Goal: Task Accomplishment & Management: Manage account settings

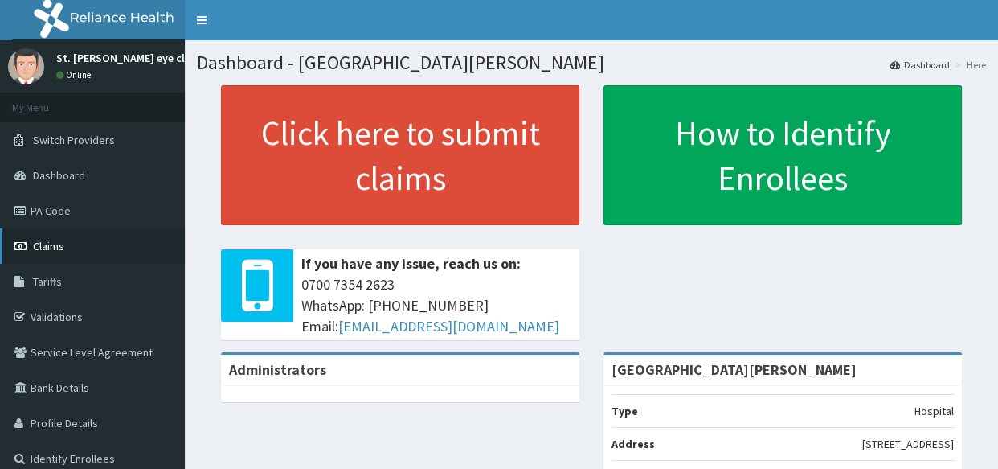
click at [62, 246] on span "Claims" at bounding box center [48, 246] width 31 height 14
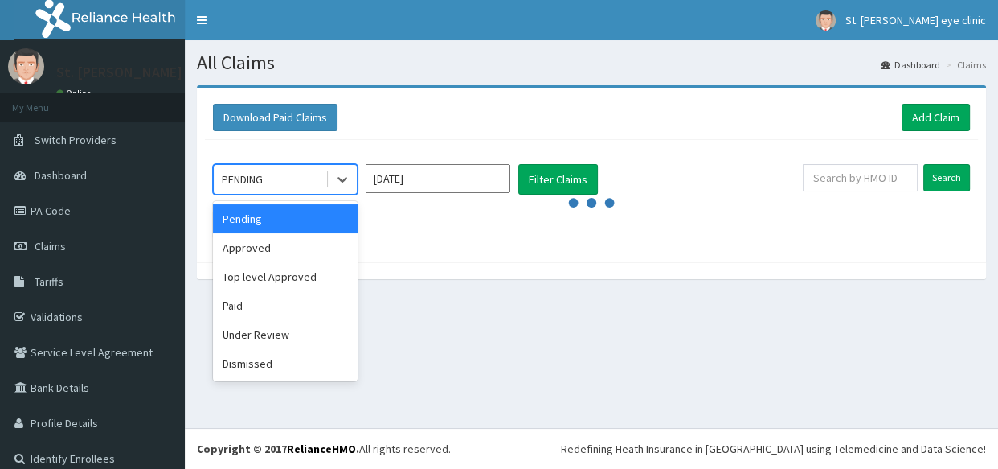
click at [301, 171] on div "PENDING" at bounding box center [270, 179] width 112 height 26
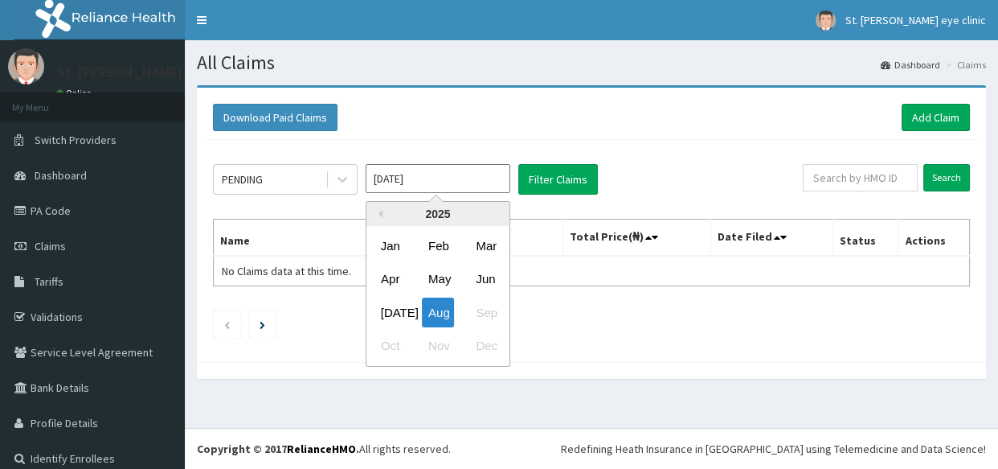
click at [393, 178] on input "[DATE]" at bounding box center [438, 178] width 145 height 29
click at [392, 309] on div "[DATE]" at bounding box center [391, 312] width 32 height 30
type input "[DATE]"
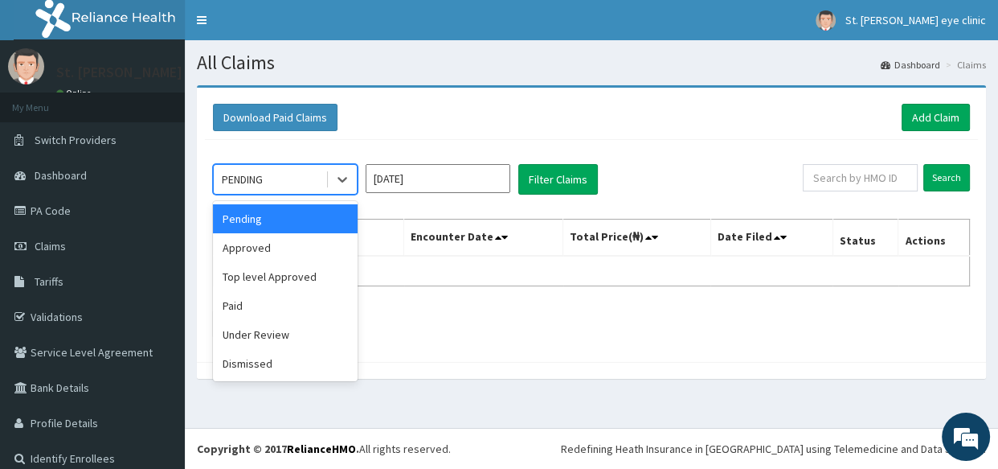
click at [266, 185] on div "PENDING" at bounding box center [270, 179] width 112 height 26
click at [229, 305] on div "Paid" at bounding box center [285, 305] width 145 height 29
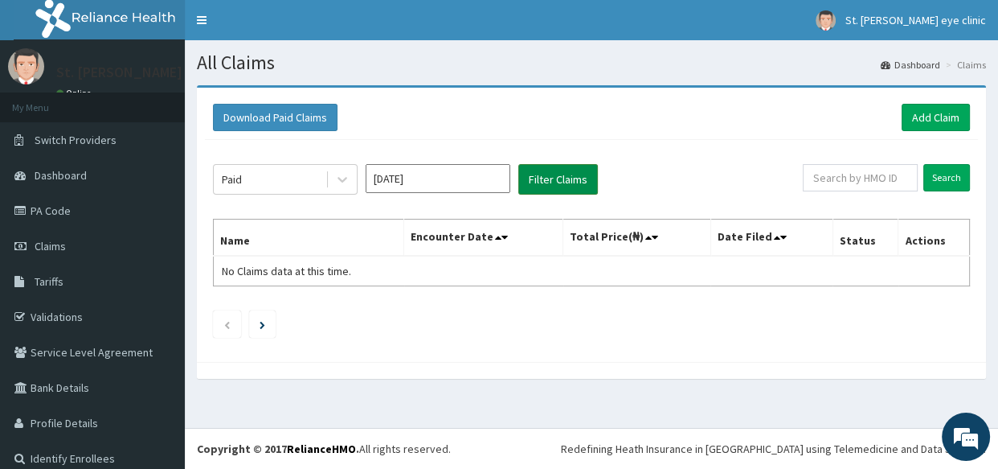
click at [557, 180] on button "Filter Claims" at bounding box center [558, 179] width 80 height 31
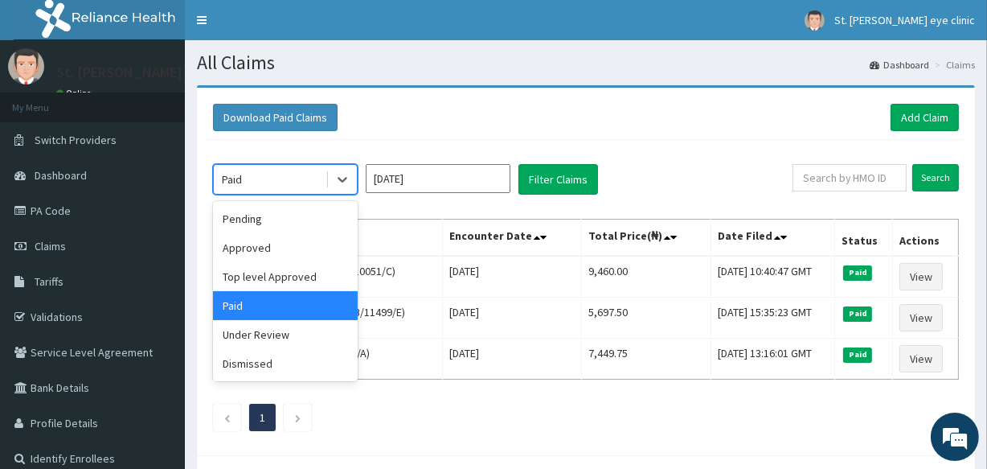
click at [278, 176] on div "Paid" at bounding box center [270, 179] width 112 height 26
click at [264, 243] on div "Approved" at bounding box center [285, 247] width 145 height 29
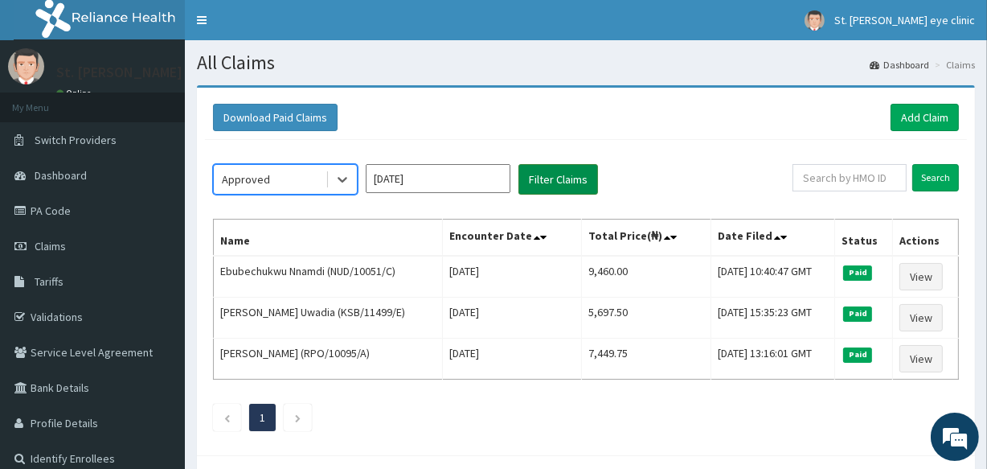
click at [565, 169] on button "Filter Claims" at bounding box center [558, 179] width 80 height 31
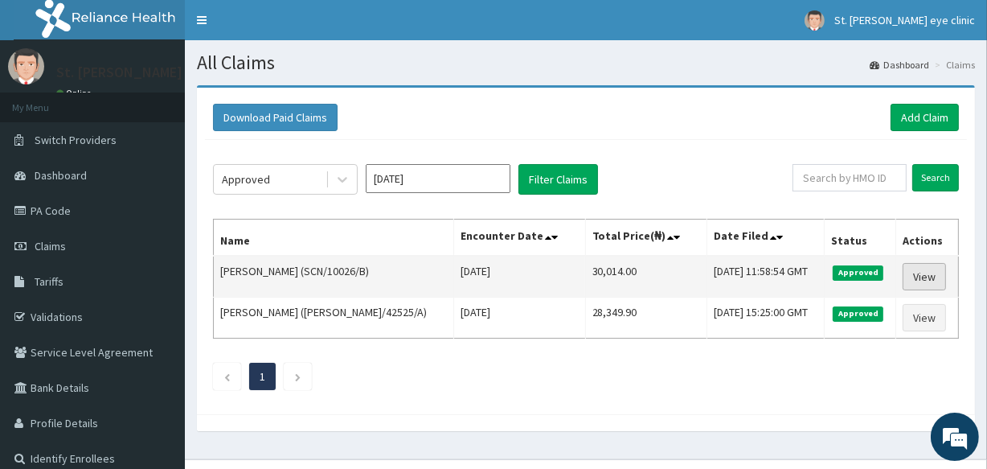
click at [924, 276] on link "View" at bounding box center [924, 276] width 43 height 27
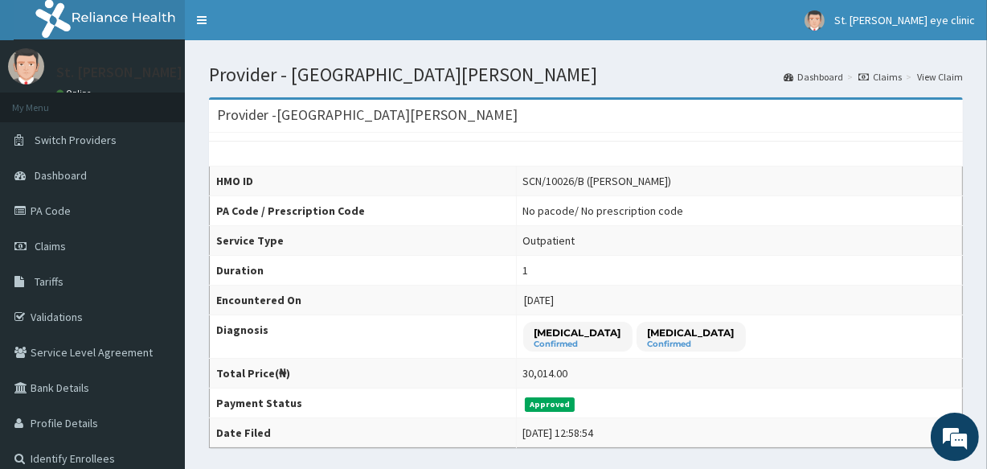
click at [924, 276] on td "1" at bounding box center [739, 271] width 446 height 30
click at [104, 244] on link "Claims" at bounding box center [92, 245] width 185 height 35
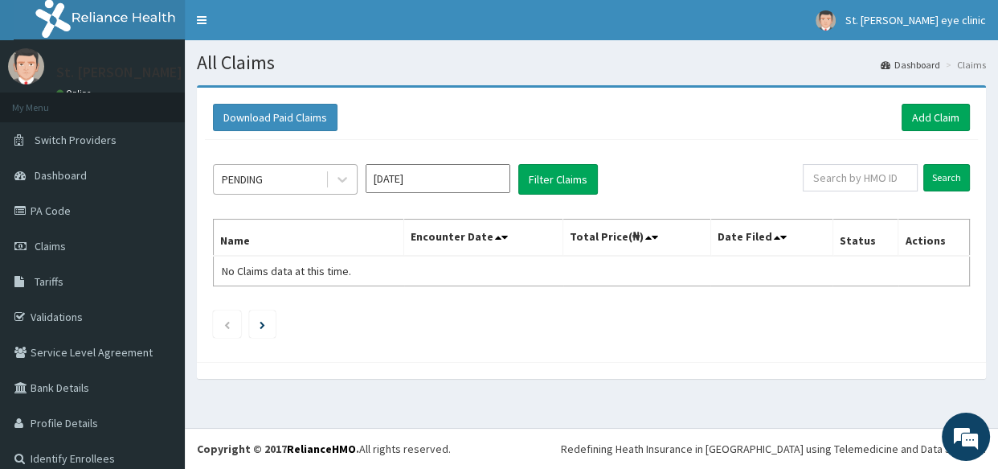
click at [250, 176] on div "PENDING" at bounding box center [242, 179] width 41 height 16
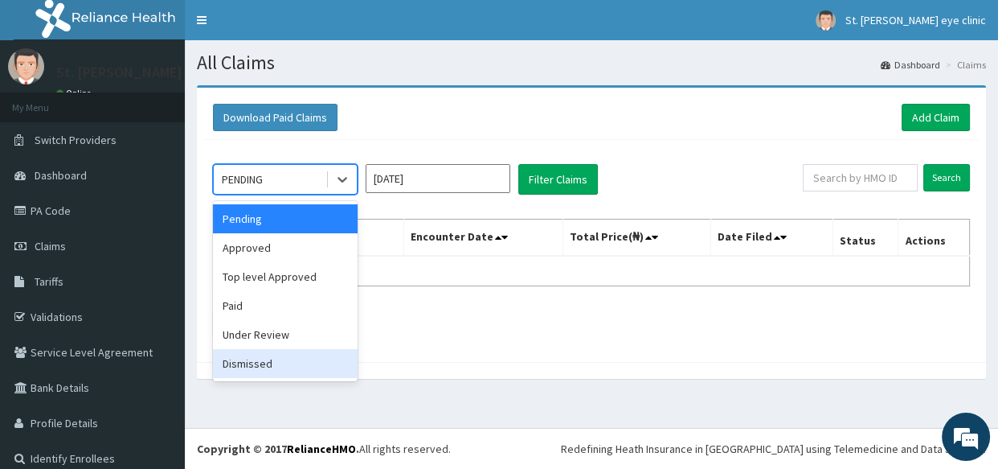
click at [237, 353] on div "Dismissed" at bounding box center [285, 363] width 145 height 29
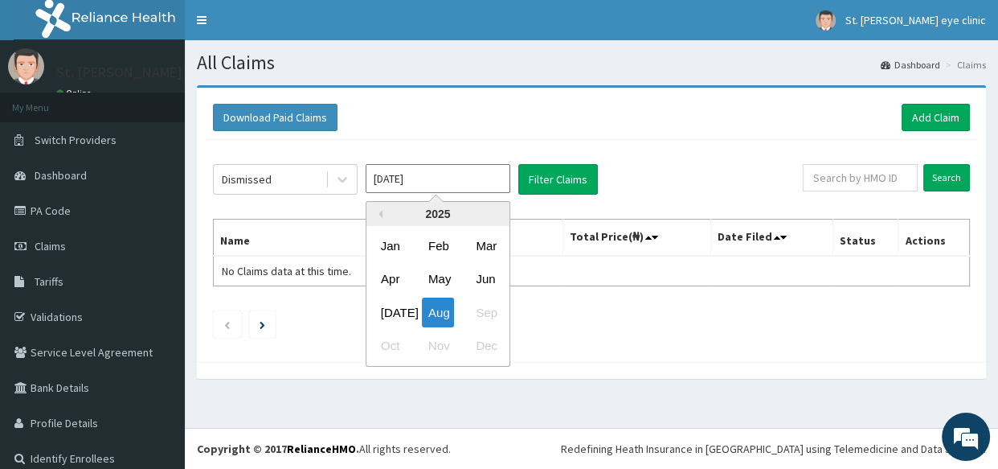
click at [436, 183] on input "[DATE]" at bounding box center [438, 178] width 145 height 29
click at [399, 314] on div "[DATE]" at bounding box center [391, 312] width 32 height 30
type input "[DATE]"
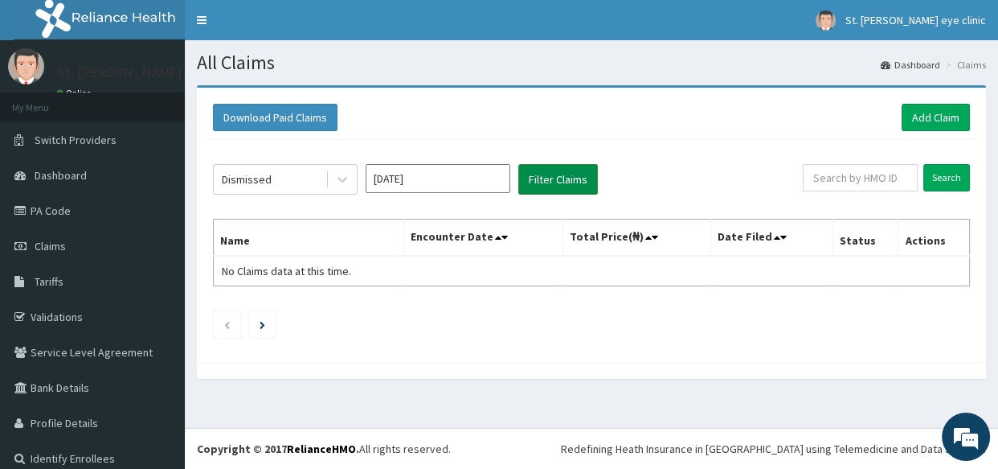
click at [553, 180] on button "Filter Claims" at bounding box center [558, 179] width 80 height 31
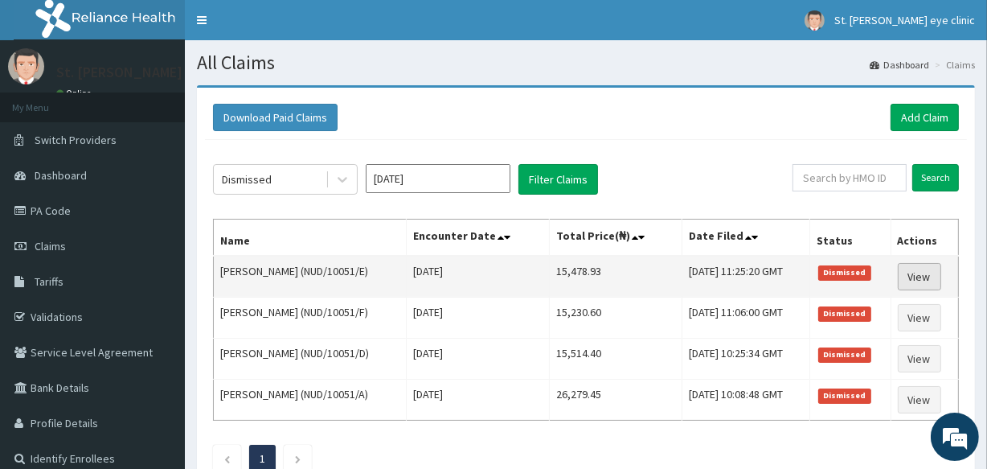
click at [924, 273] on link "View" at bounding box center [919, 276] width 43 height 27
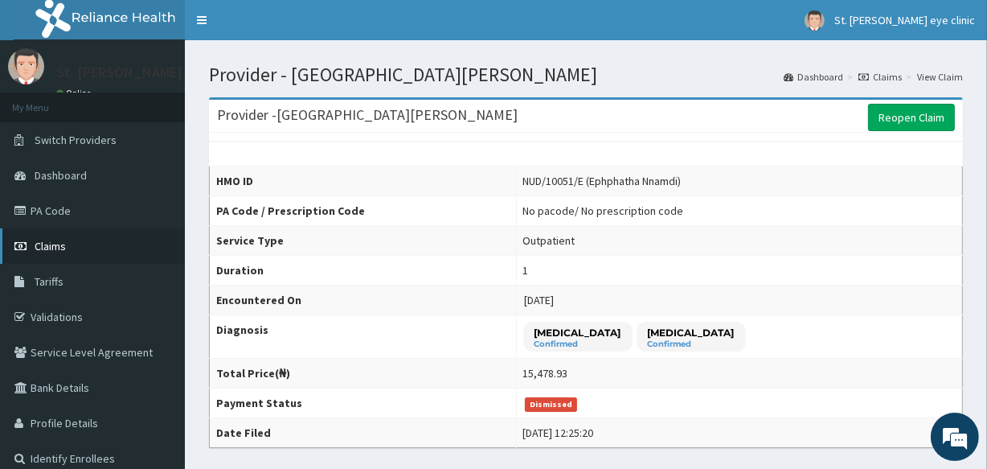
click at [176, 257] on link "Claims" at bounding box center [92, 245] width 185 height 35
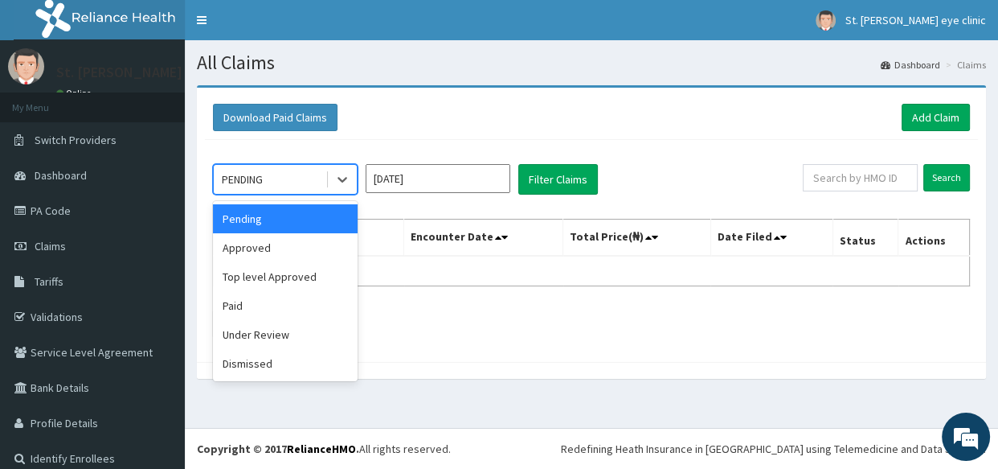
click at [300, 181] on div "PENDING" at bounding box center [270, 179] width 112 height 26
click at [294, 360] on div "Dismissed" at bounding box center [285, 363] width 145 height 29
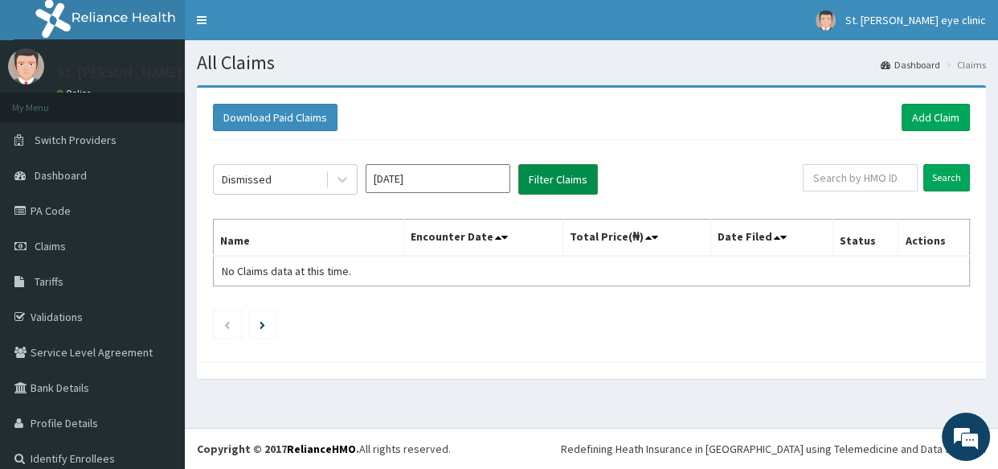
click at [566, 185] on button "Filter Claims" at bounding box center [558, 179] width 80 height 31
click at [428, 183] on input "[DATE]" at bounding box center [438, 178] width 145 height 29
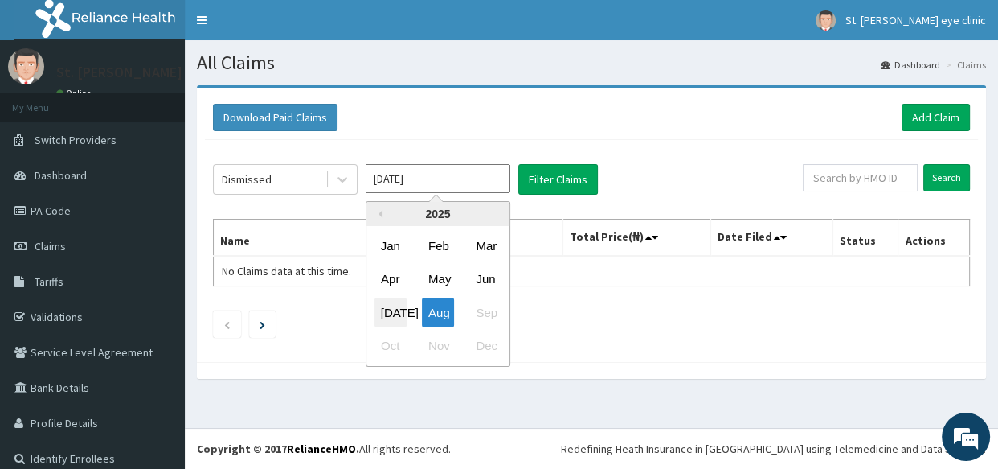
click at [387, 311] on div "[DATE]" at bounding box center [391, 312] width 32 height 30
type input "[DATE]"
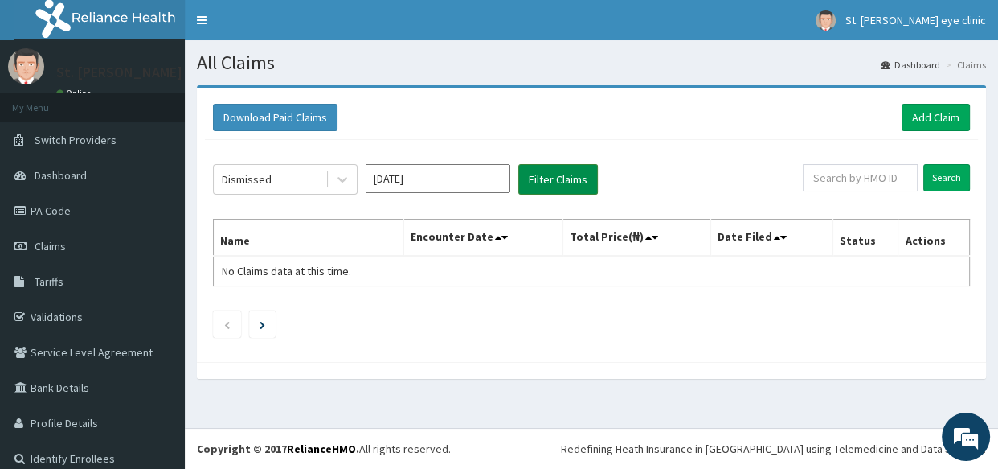
click at [567, 181] on button "Filter Claims" at bounding box center [558, 179] width 80 height 31
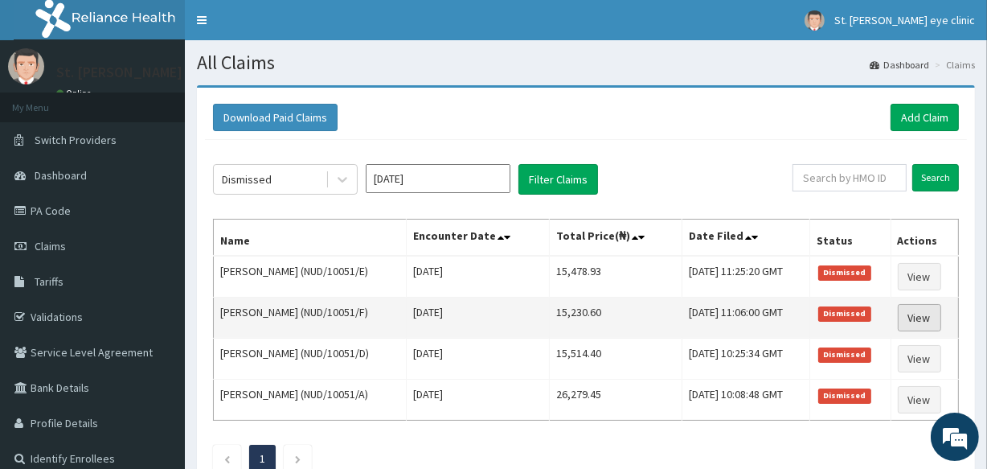
click at [935, 322] on link "View" at bounding box center [919, 317] width 43 height 27
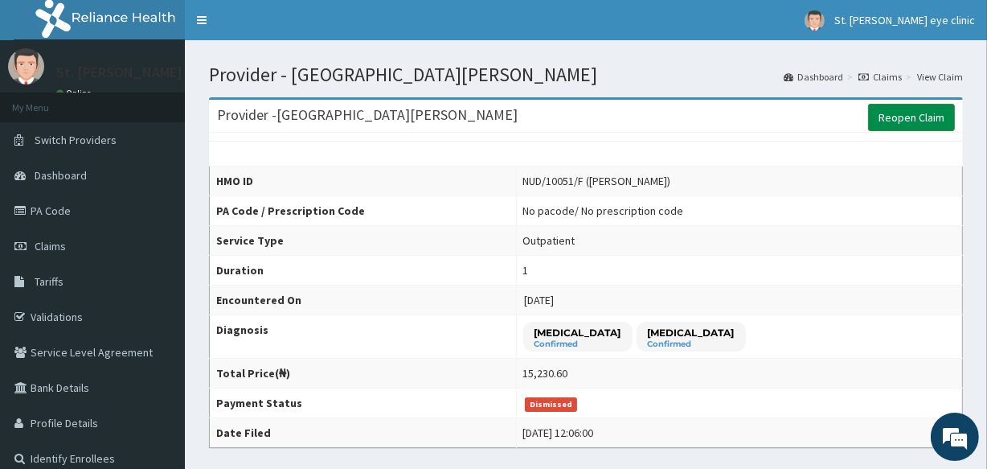
click at [908, 114] on link "Reopen Claim" at bounding box center [911, 117] width 87 height 27
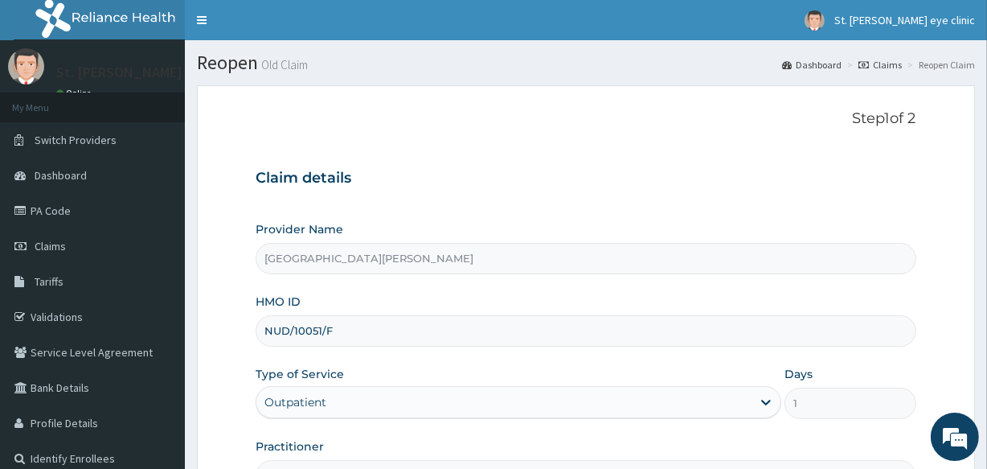
click at [908, 114] on p "Step 1 of 2" at bounding box center [586, 119] width 660 height 18
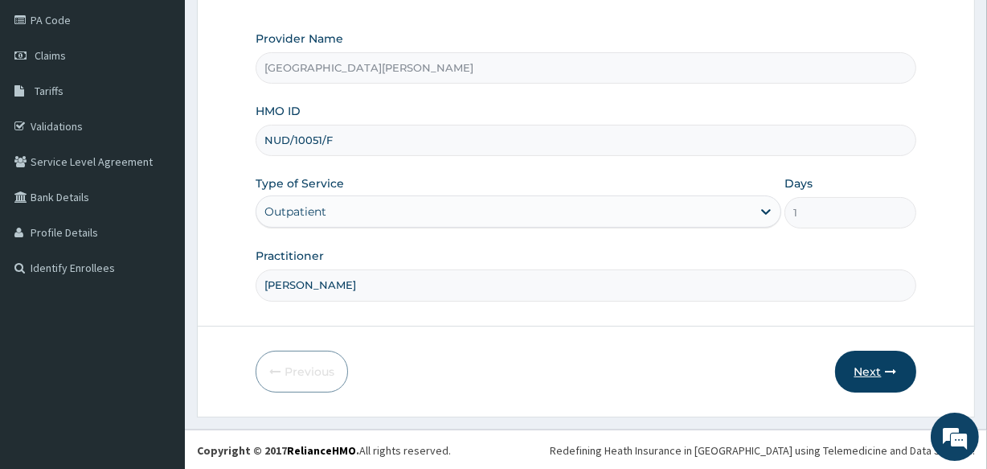
click at [900, 383] on button "Next" at bounding box center [875, 371] width 81 height 42
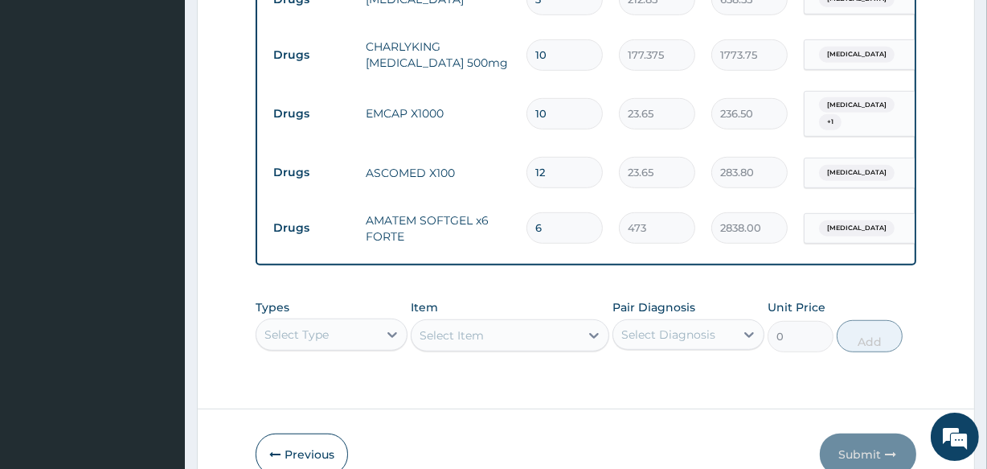
scroll to position [908, 0]
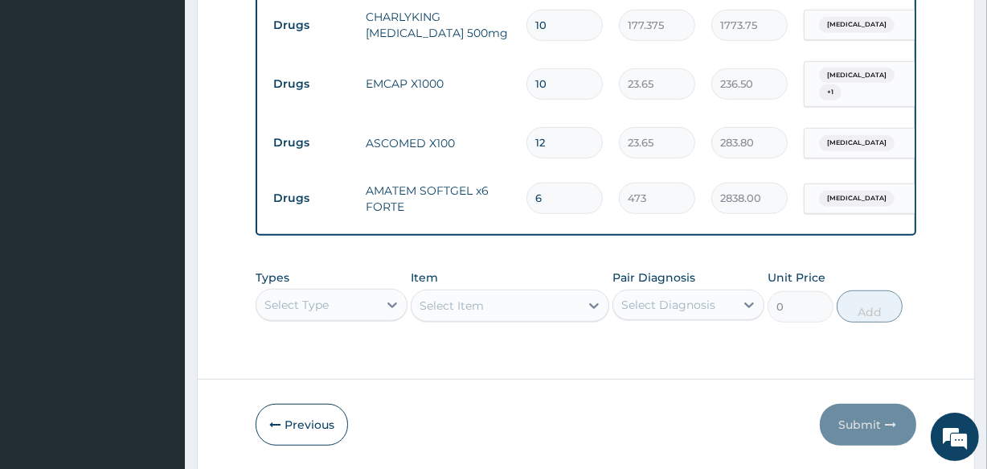
click at [547, 68] on input "10" at bounding box center [564, 83] width 76 height 31
type input "1"
type input "23.65"
type input "14"
type input "331.10"
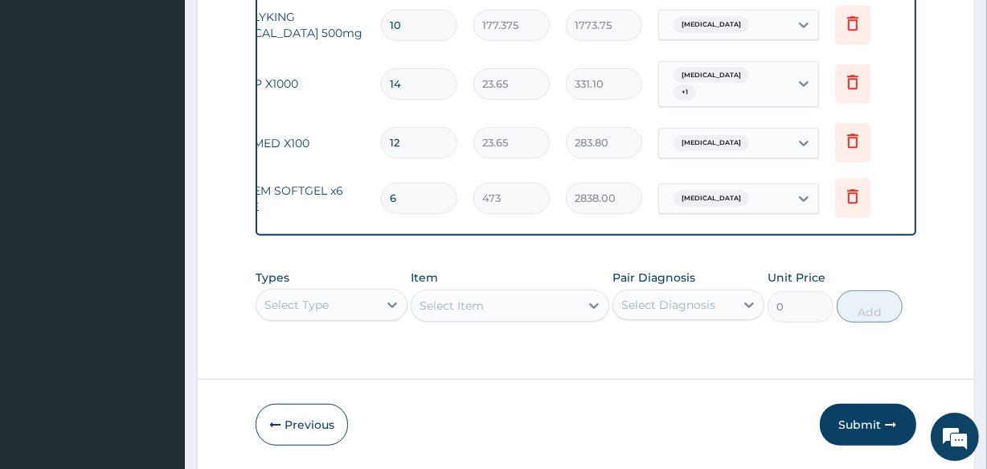
scroll to position [912, 0]
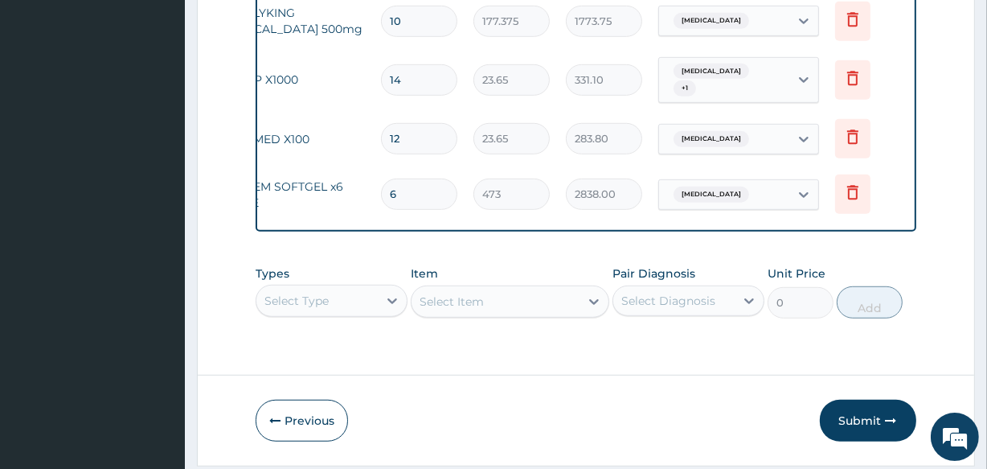
type input "14"
drag, startPoint x: 980, startPoint y: 322, endPoint x: 997, endPoint y: 269, distance: 55.7
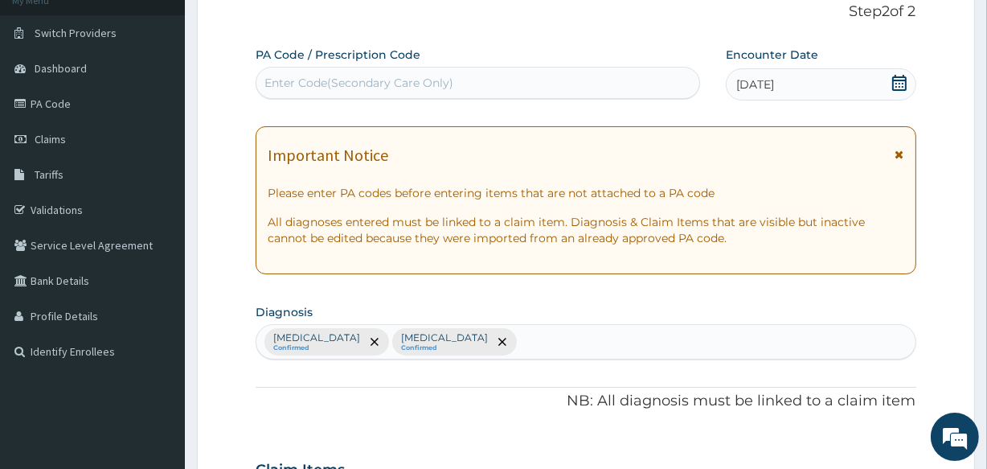
scroll to position [0, 0]
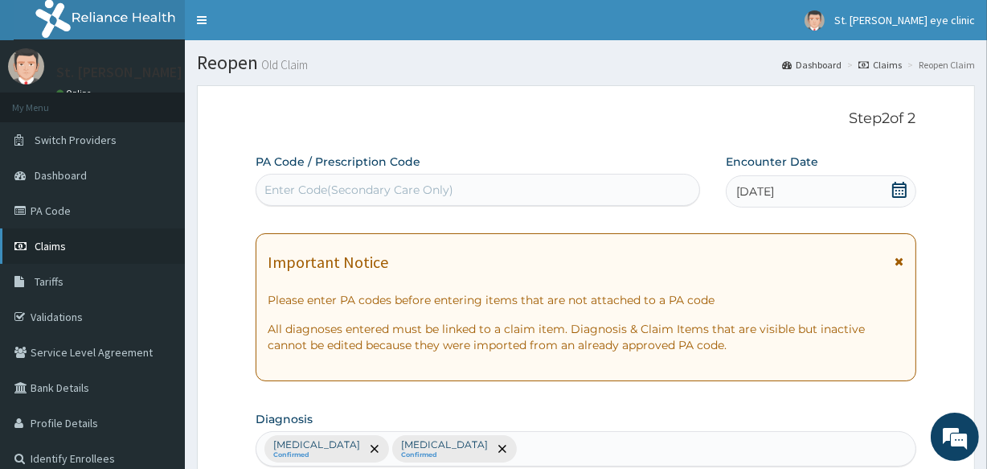
click at [112, 243] on link "Claims" at bounding box center [92, 245] width 185 height 35
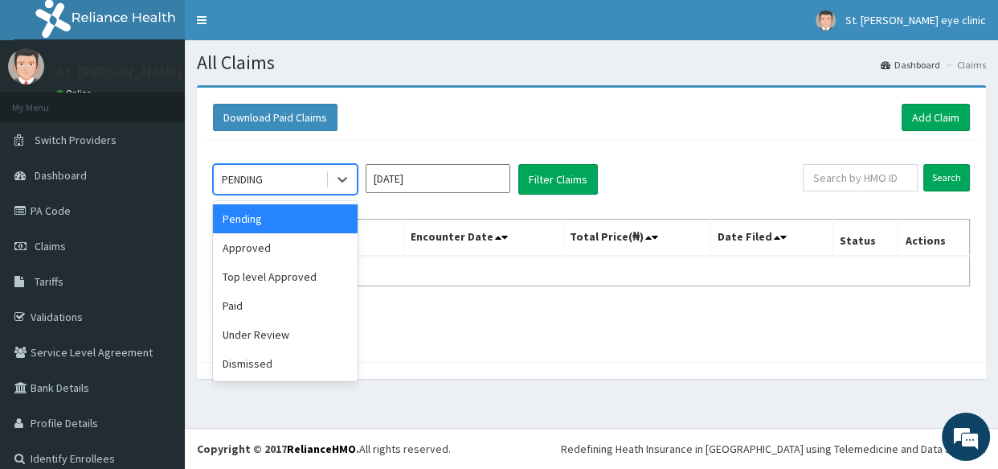
click at [275, 192] on div "PENDING" at bounding box center [285, 179] width 145 height 31
click at [242, 365] on div "Dismissed" at bounding box center [285, 363] width 145 height 29
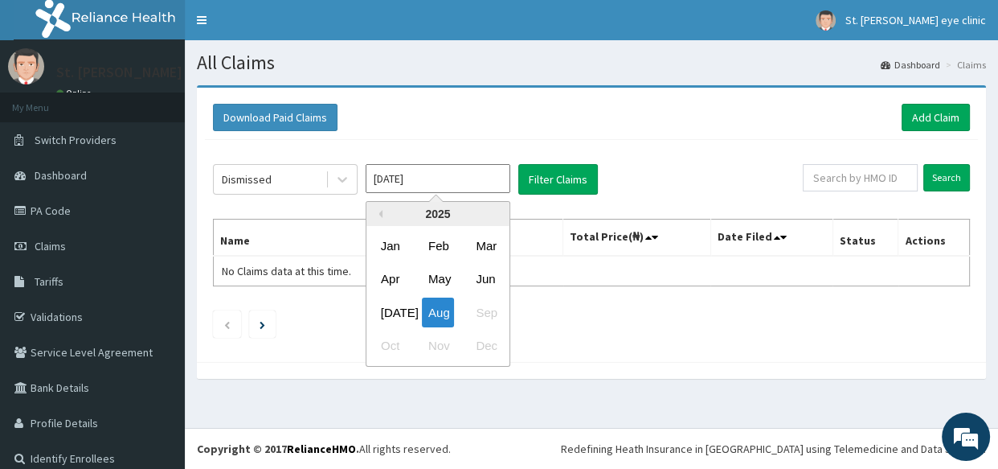
click at [387, 184] on input "[DATE]" at bounding box center [438, 178] width 145 height 29
click at [381, 304] on div "[DATE]" at bounding box center [391, 312] width 32 height 30
type input "[DATE]"
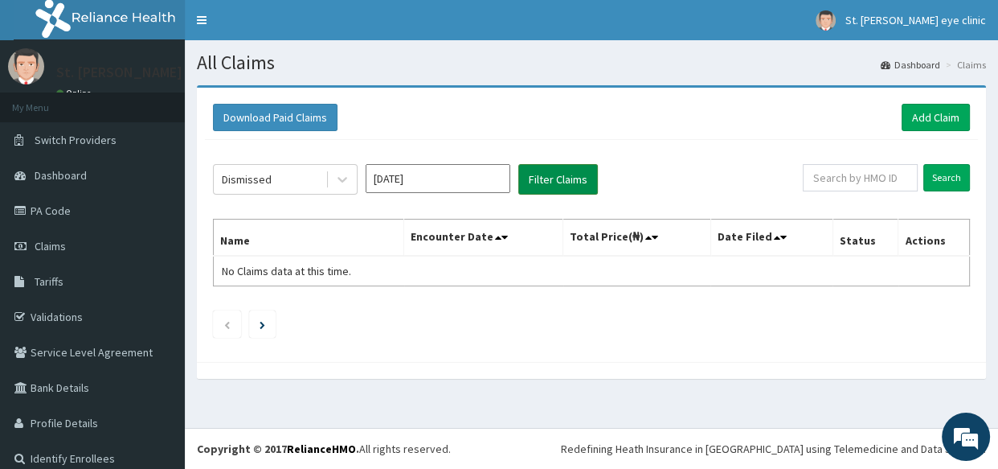
click at [557, 182] on button "Filter Claims" at bounding box center [558, 179] width 80 height 31
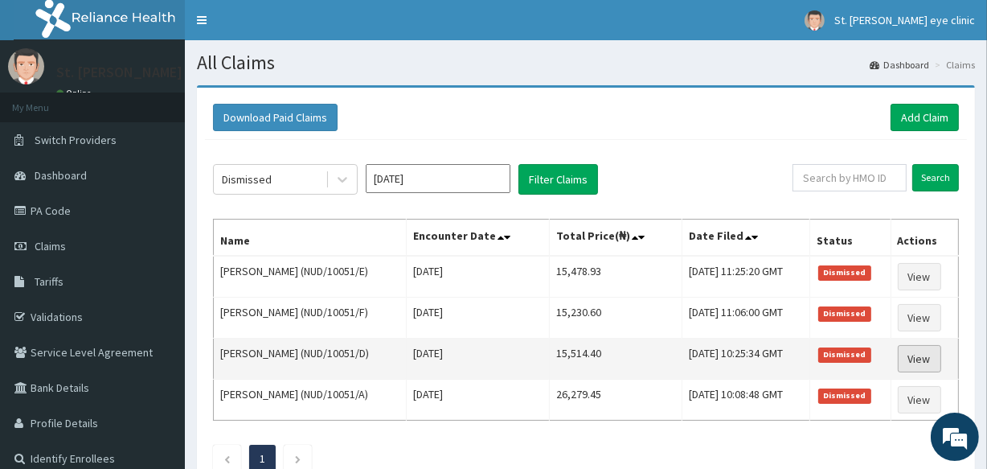
click at [922, 354] on link "View" at bounding box center [919, 358] width 43 height 27
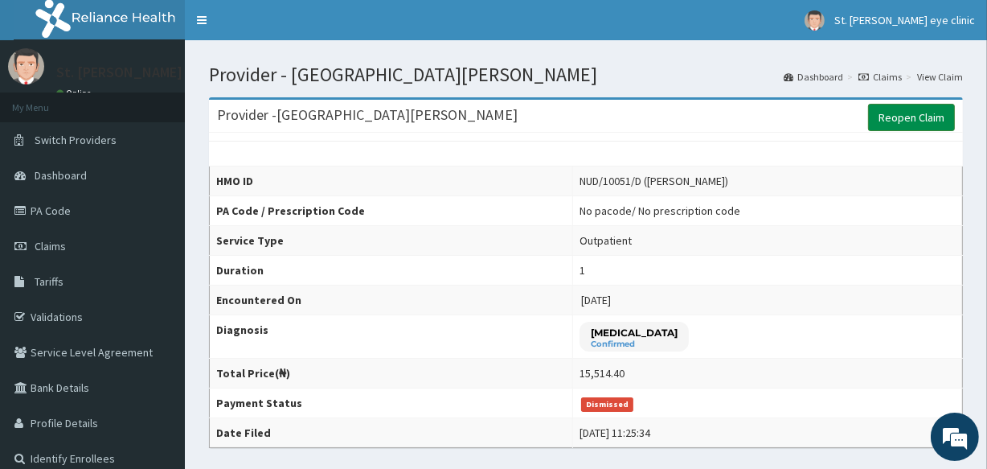
click at [916, 127] on link "Reopen Claim" at bounding box center [911, 117] width 87 height 27
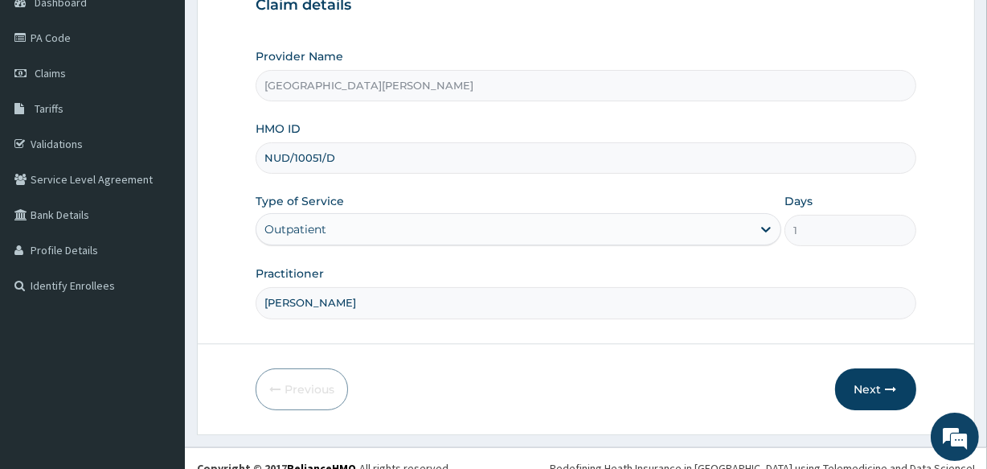
scroll to position [191, 0]
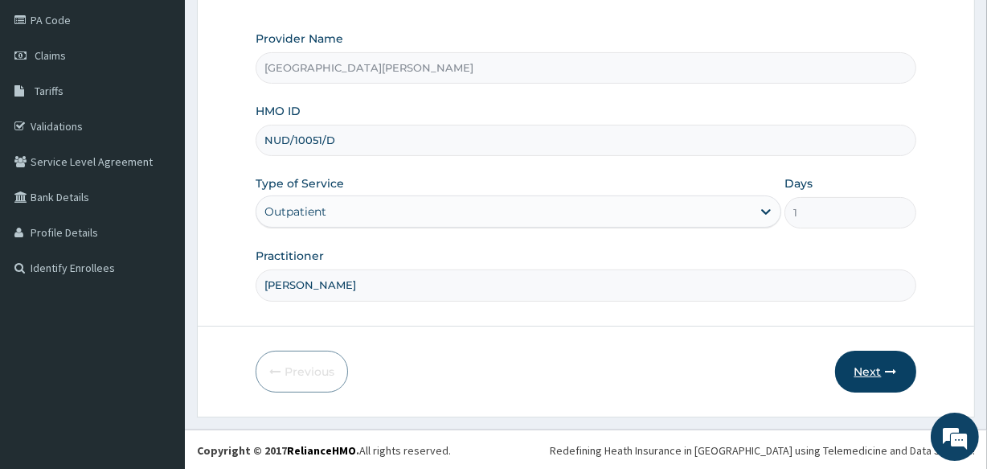
click at [871, 369] on button "Next" at bounding box center [875, 371] width 81 height 42
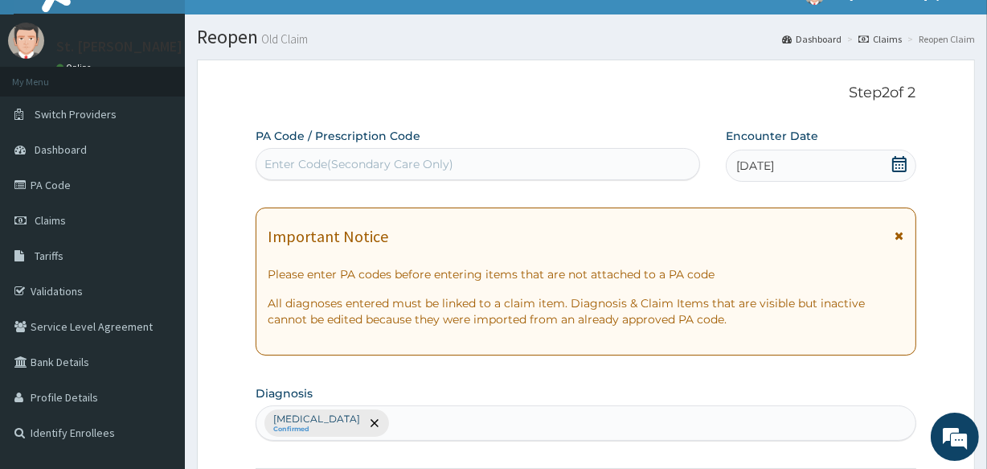
scroll to position [16, 0]
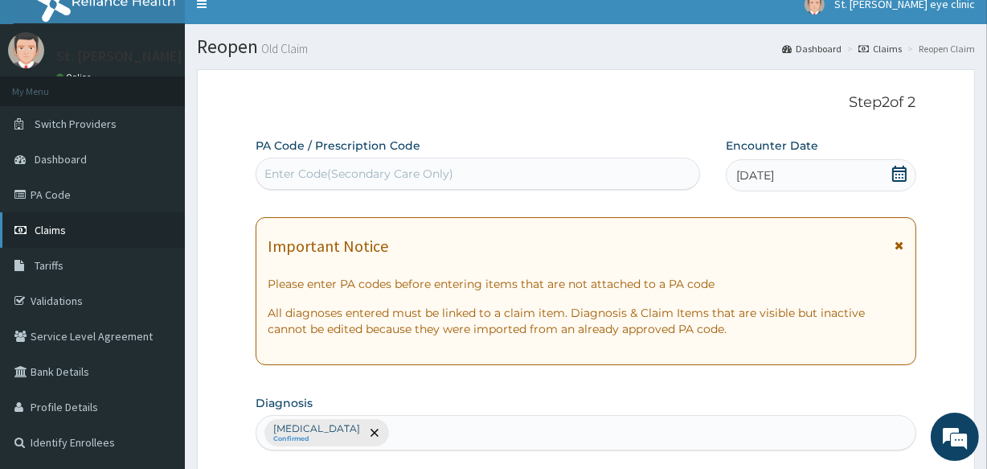
click at [109, 237] on link "Claims" at bounding box center [92, 229] width 185 height 35
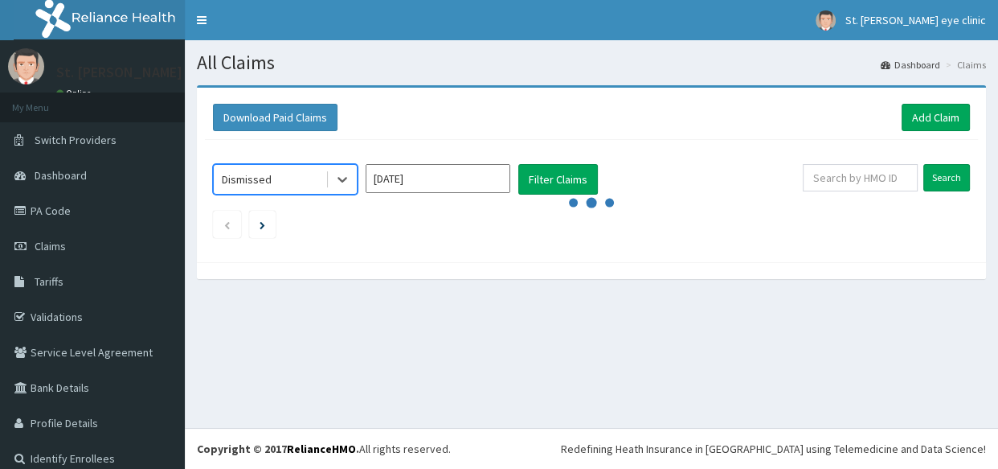
click at [401, 175] on input "[DATE]" at bounding box center [438, 178] width 145 height 29
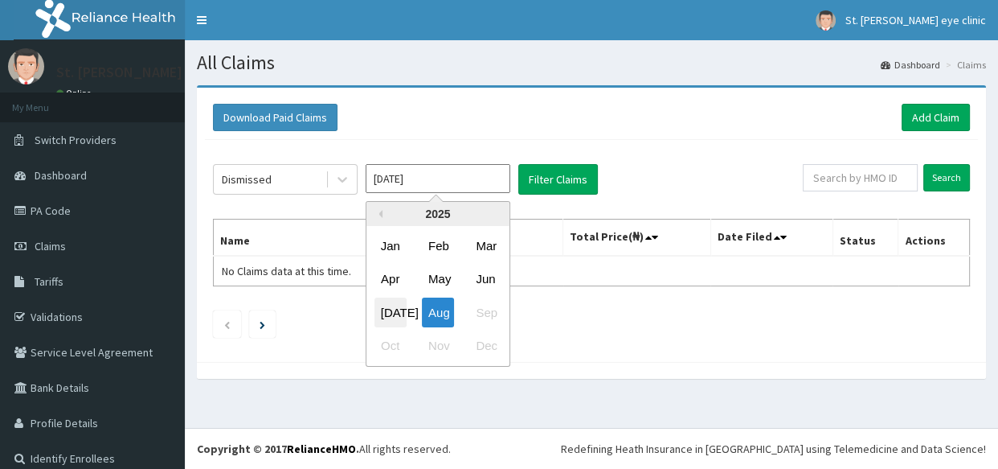
click at [377, 318] on div "[DATE]" at bounding box center [391, 312] width 32 height 30
type input "[DATE]"
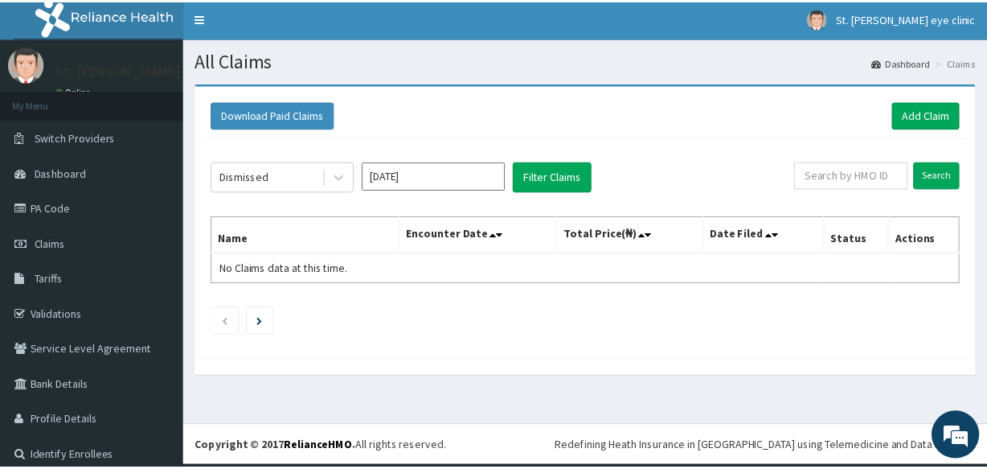
scroll to position [4, 0]
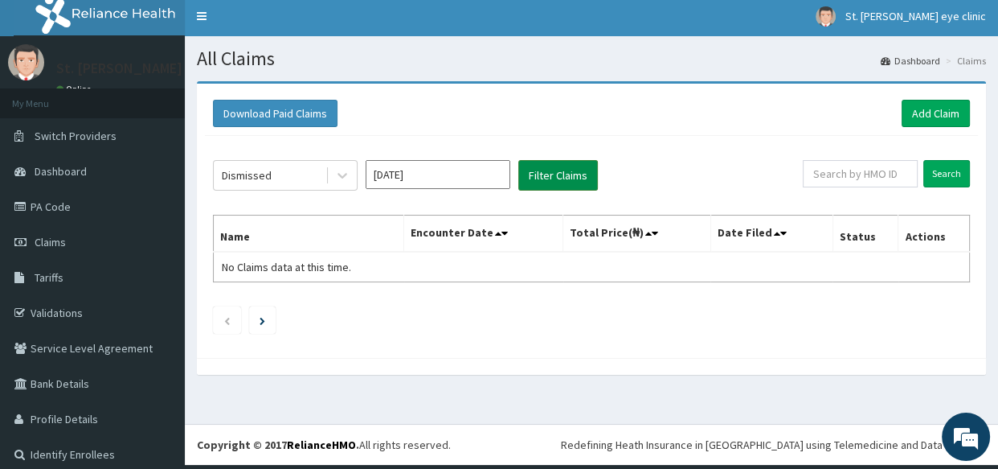
click at [559, 179] on button "Filter Claims" at bounding box center [558, 175] width 80 height 31
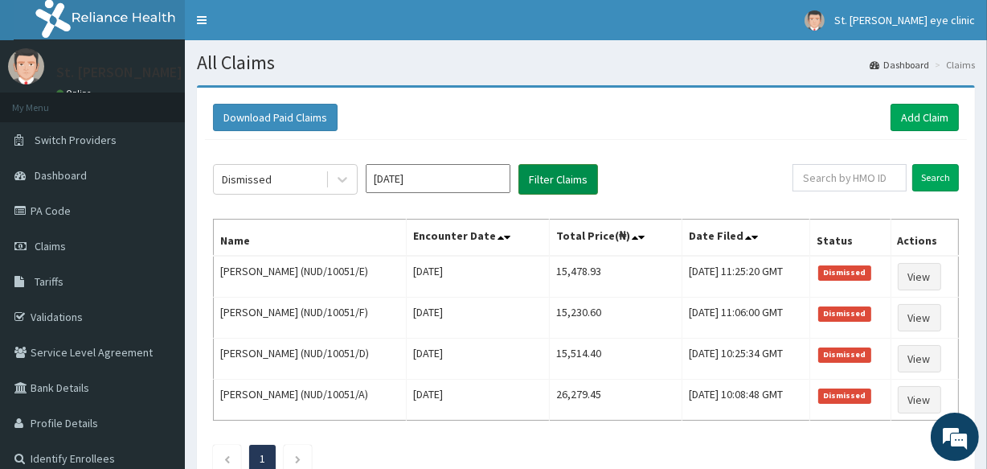
scroll to position [0, 0]
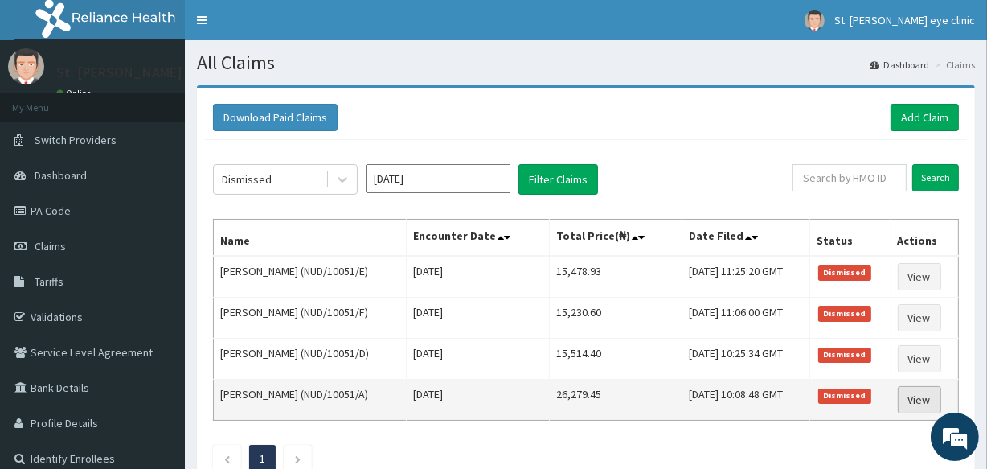
click at [938, 399] on link "View" at bounding box center [919, 399] width 43 height 27
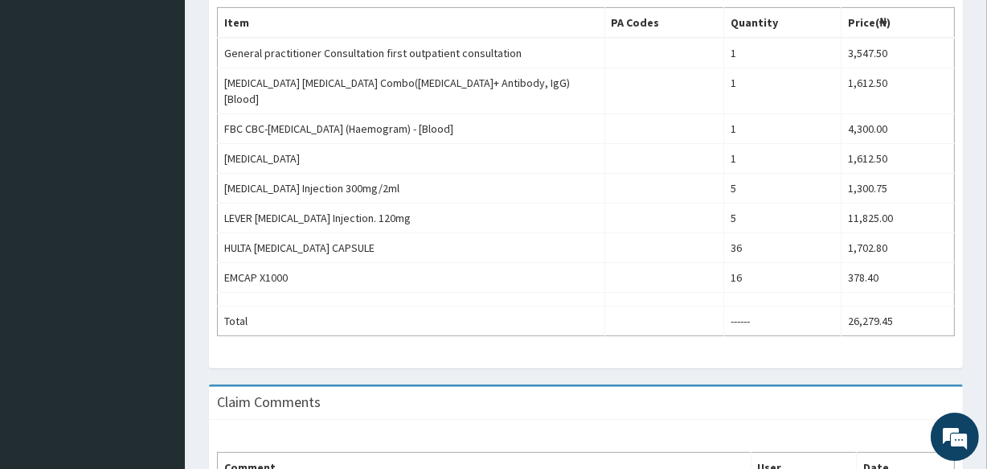
scroll to position [455, 0]
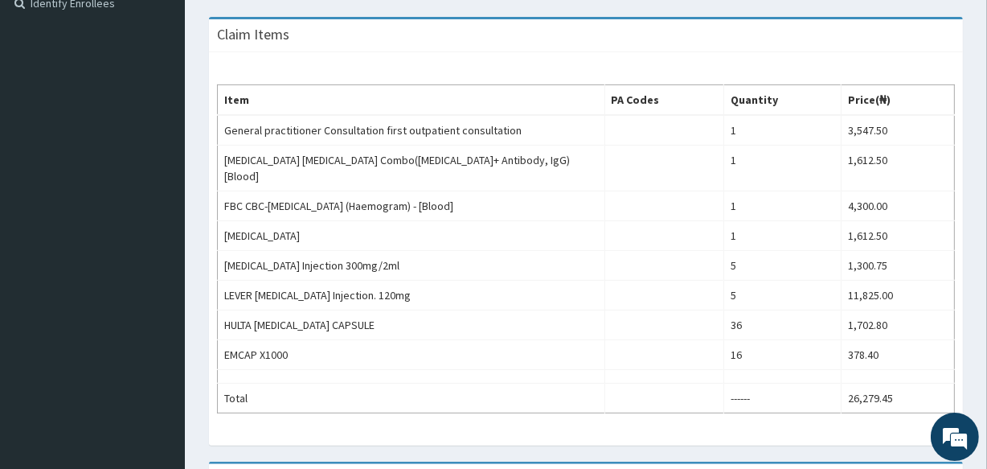
click at [946, 55] on div "Item PA Codes Quantity Price(₦) General practitioner Consultation first outpati…" at bounding box center [586, 248] width 754 height 393
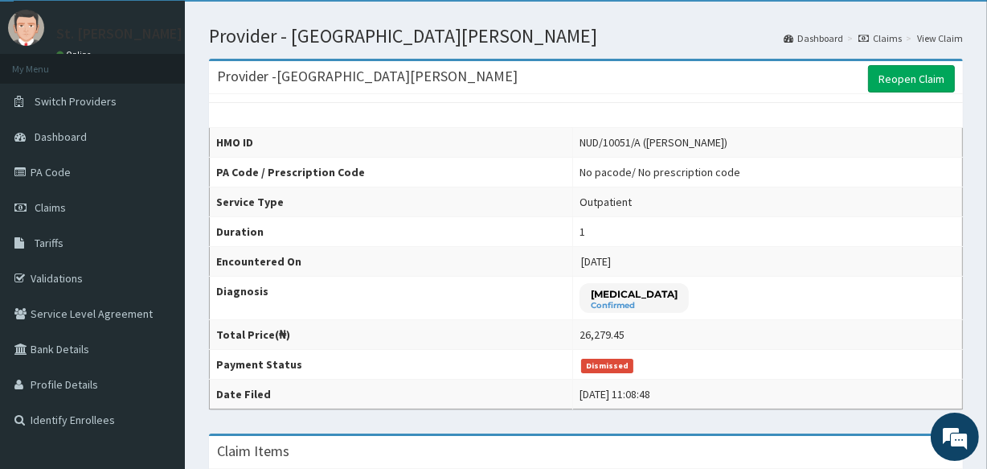
scroll to position [0, 0]
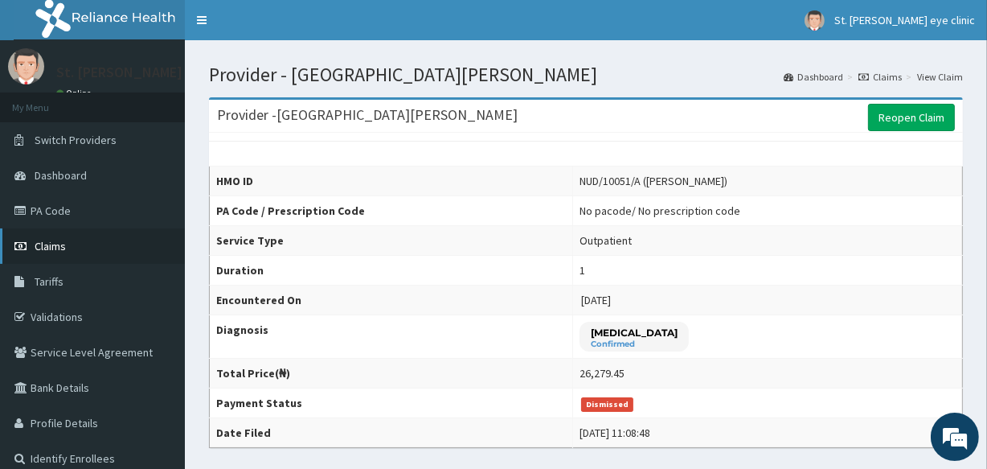
click at [51, 251] on span "Claims" at bounding box center [50, 246] width 31 height 14
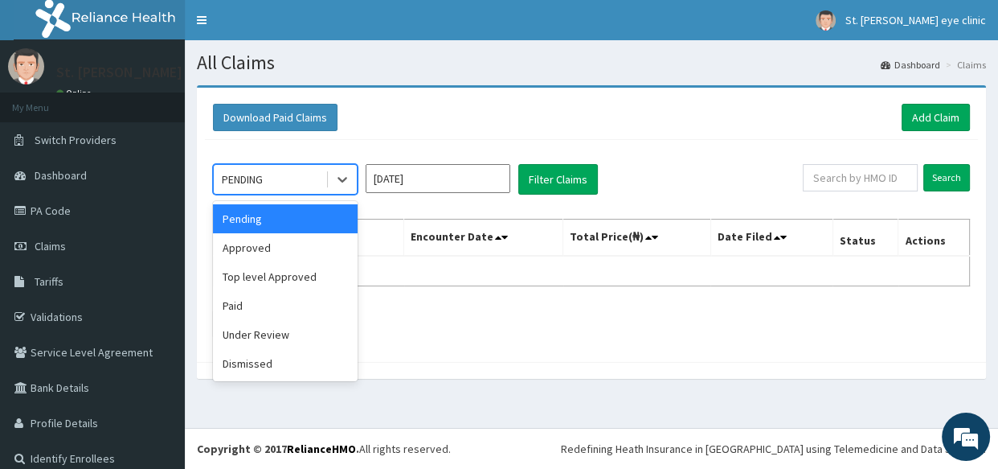
click at [240, 180] on div "PENDING" at bounding box center [242, 179] width 41 height 16
click at [226, 358] on div "Dismissed" at bounding box center [285, 363] width 145 height 29
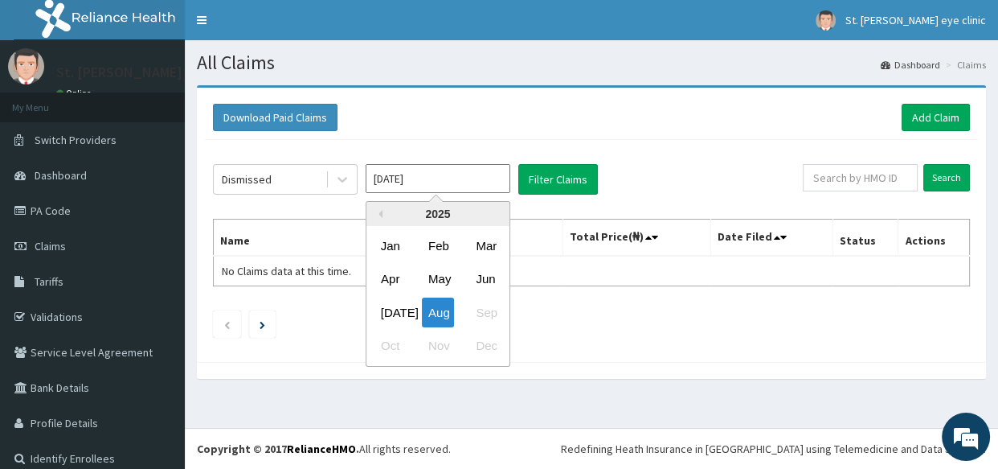
click at [423, 182] on input "[DATE]" at bounding box center [438, 178] width 145 height 29
click at [391, 310] on div "[DATE]" at bounding box center [391, 312] width 32 height 30
click at [418, 179] on input "[DATE]" at bounding box center [438, 178] width 145 height 29
click at [481, 279] on div "Jun" at bounding box center [485, 279] width 32 height 30
type input "[DATE]"
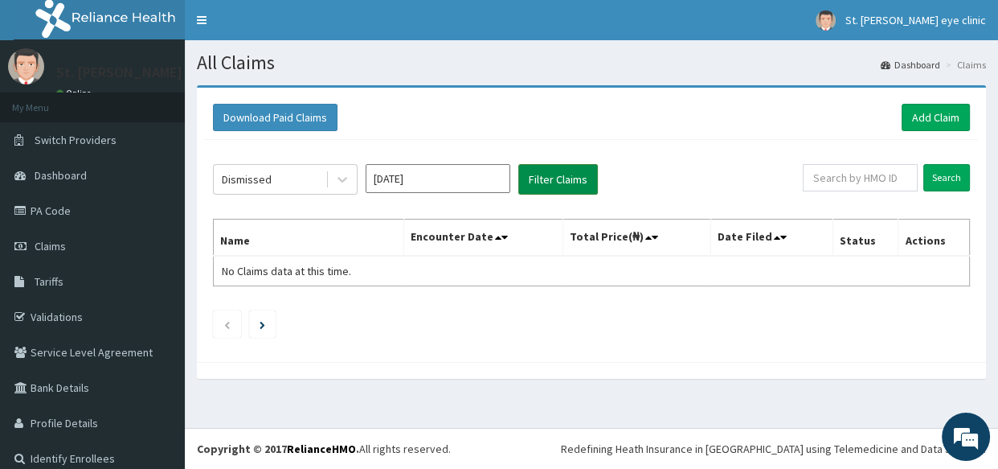
click at [547, 184] on button "Filter Claims" at bounding box center [558, 179] width 80 height 31
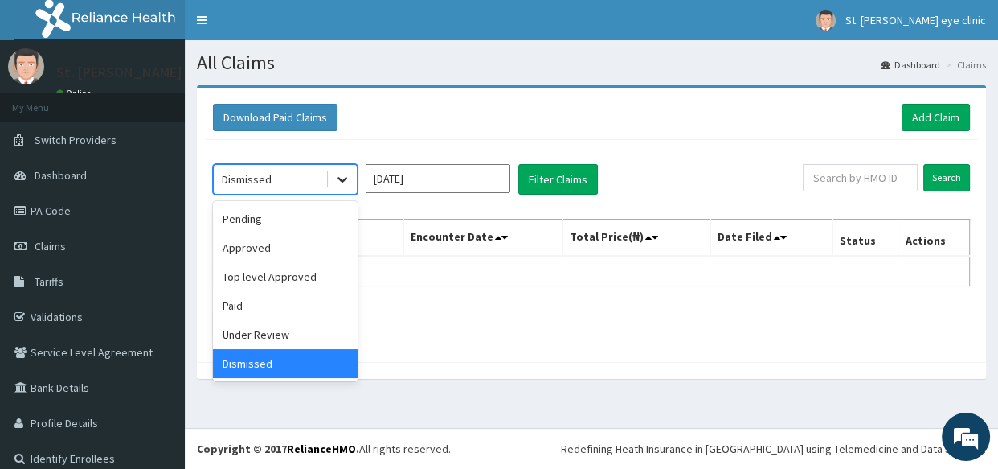
click at [345, 180] on icon at bounding box center [342, 179] width 16 height 16
click at [233, 309] on div "Paid" at bounding box center [285, 305] width 145 height 29
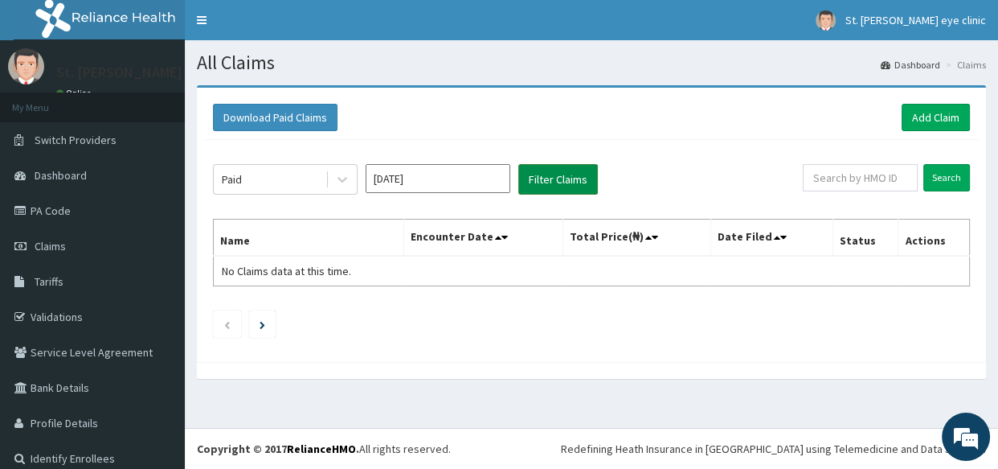
click at [542, 174] on button "Filter Claims" at bounding box center [558, 179] width 80 height 31
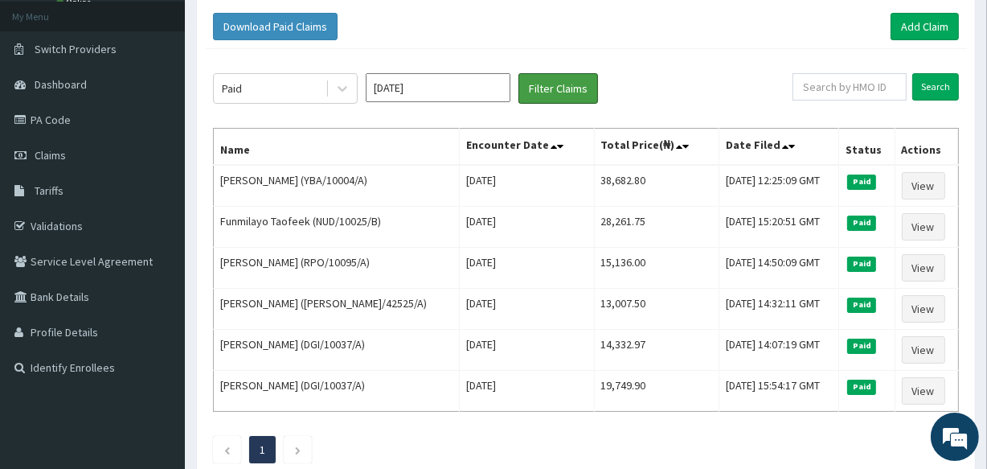
scroll to position [121, 0]
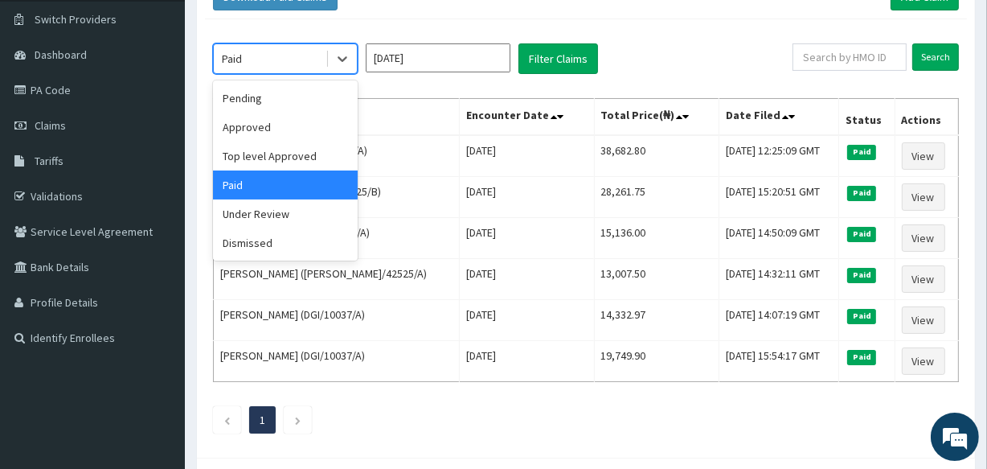
click at [271, 58] on div "Paid" at bounding box center [270, 59] width 112 height 26
click at [266, 240] on div "Dismissed" at bounding box center [285, 242] width 145 height 29
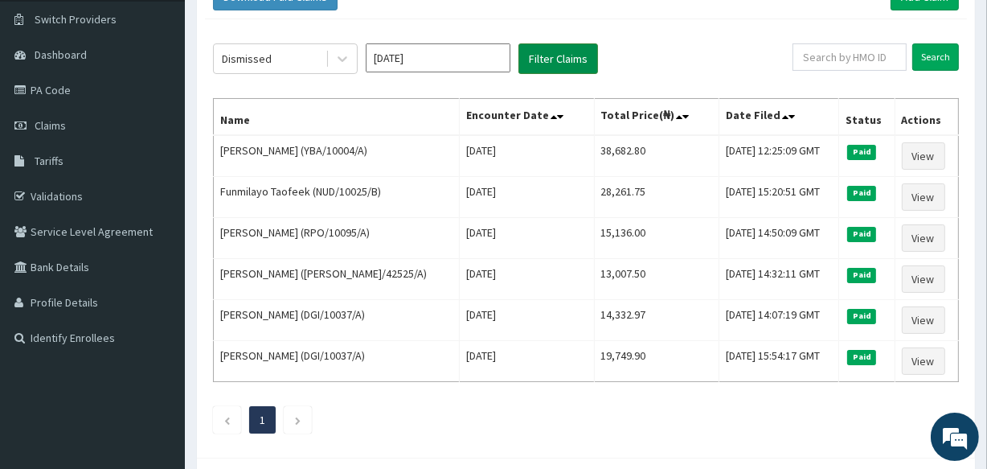
click at [527, 65] on button "Filter Claims" at bounding box center [558, 58] width 80 height 31
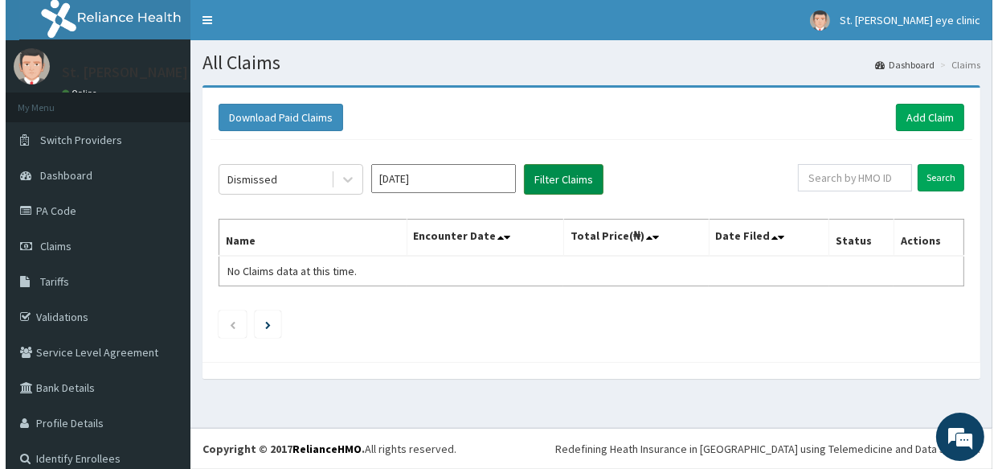
scroll to position [0, 0]
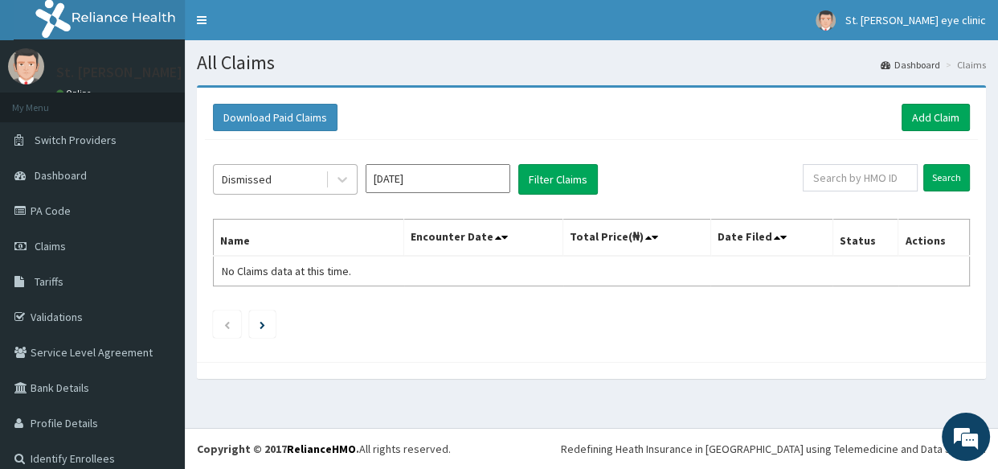
click at [268, 181] on div "Dismissed" at bounding box center [247, 179] width 50 height 16
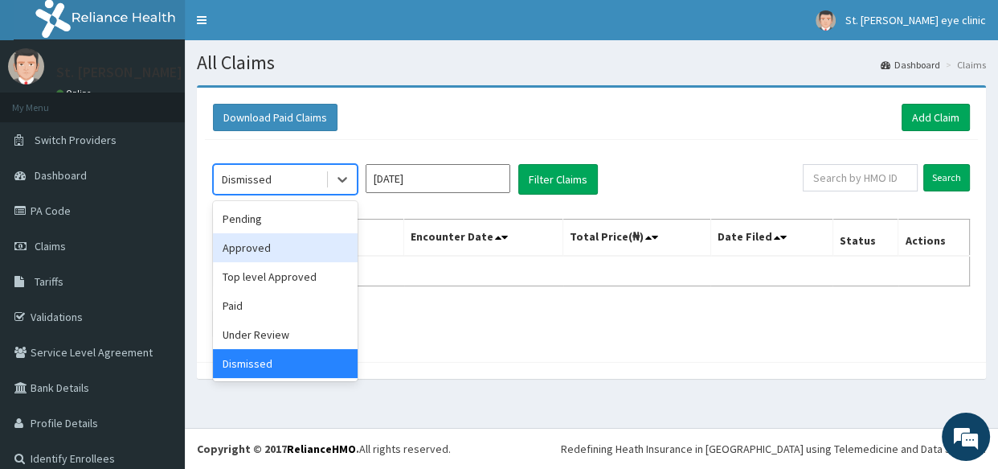
click at [256, 253] on div "Approved" at bounding box center [285, 247] width 145 height 29
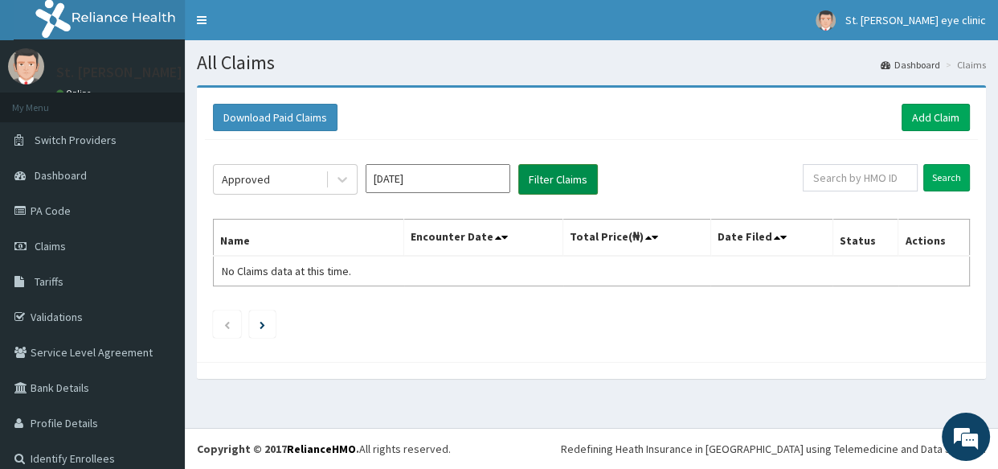
click at [571, 177] on button "Filter Claims" at bounding box center [558, 179] width 80 height 31
click at [125, 170] on link "Dashboard" at bounding box center [92, 175] width 185 height 35
